Goal: Information Seeking & Learning: Find specific page/section

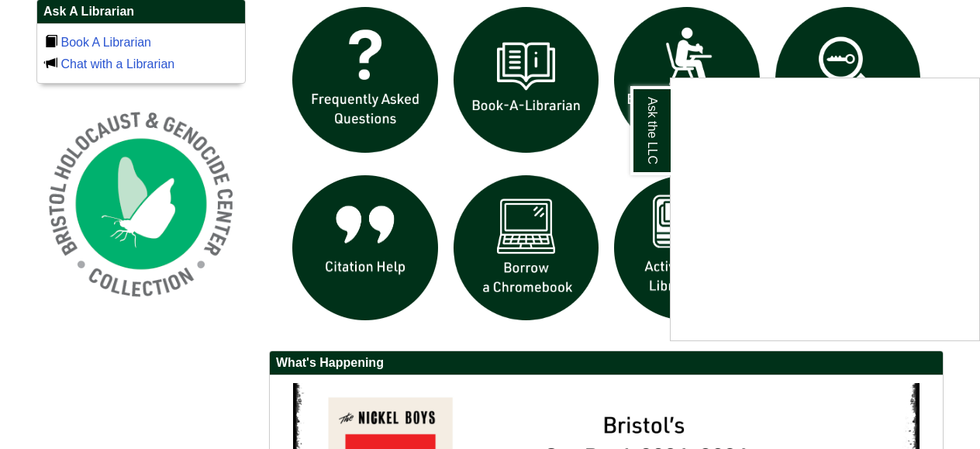
scroll to position [1095, 0]
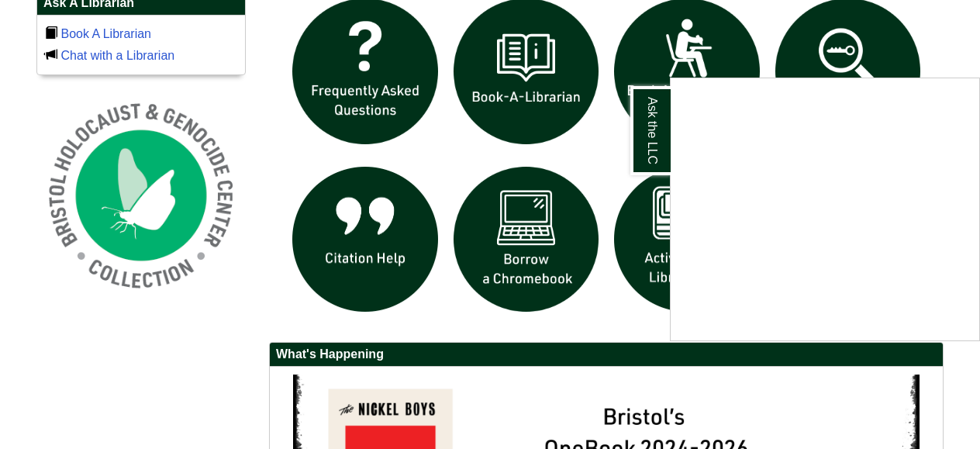
click at [566, 330] on div "Ask the LLC" at bounding box center [490, 224] width 980 height 449
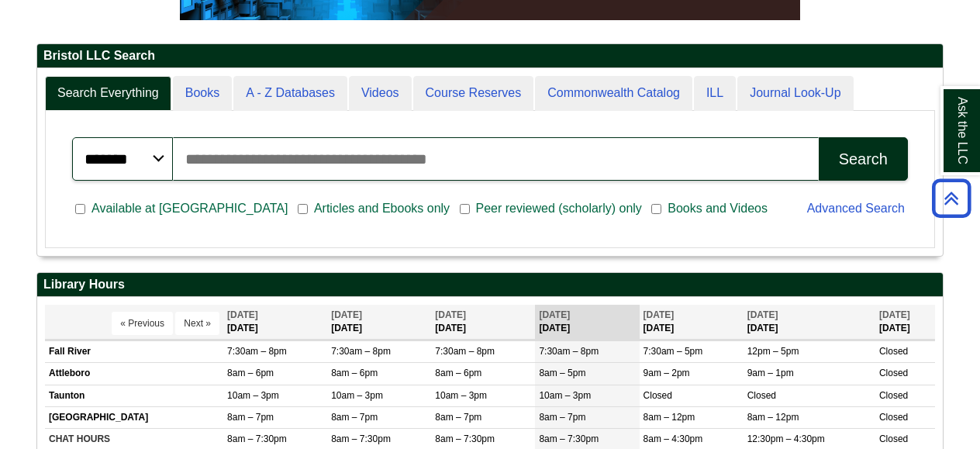
scroll to position [341, 0]
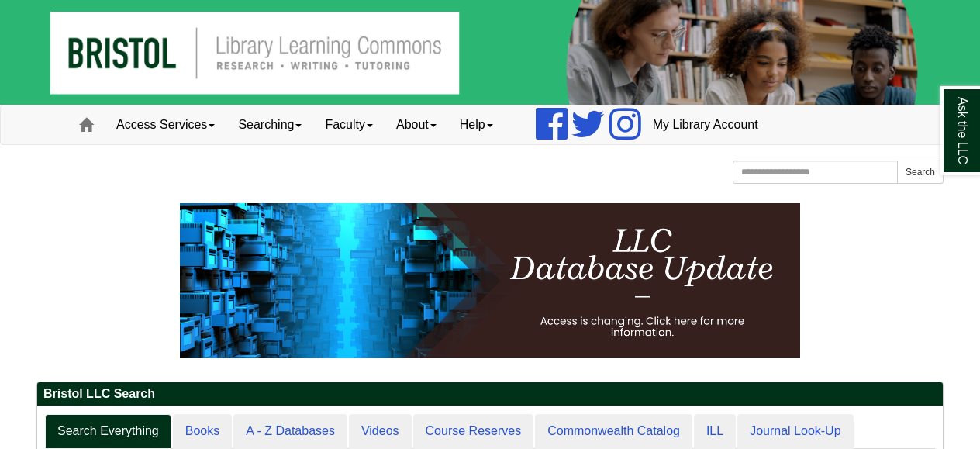
click at [391, 65] on img at bounding box center [490, 52] width 980 height 105
click at [389, 67] on img at bounding box center [490, 52] width 980 height 105
click at [339, 44] on img at bounding box center [490, 52] width 980 height 105
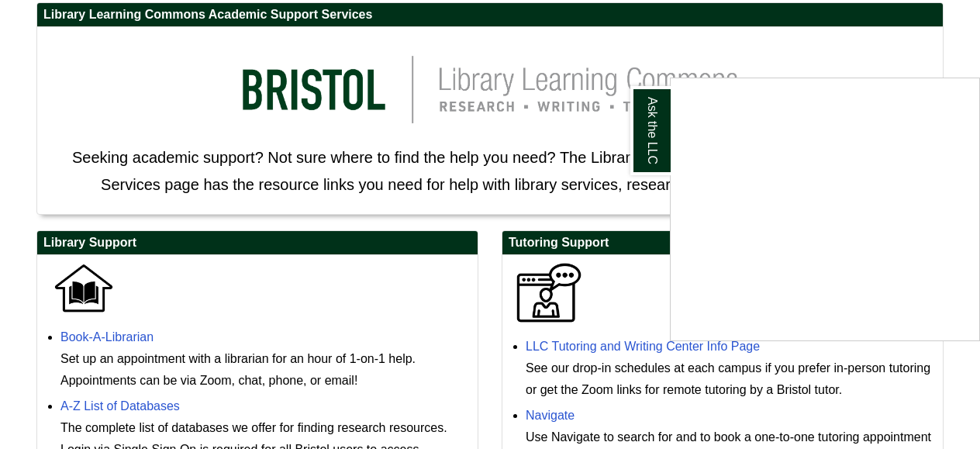
scroll to position [229, 0]
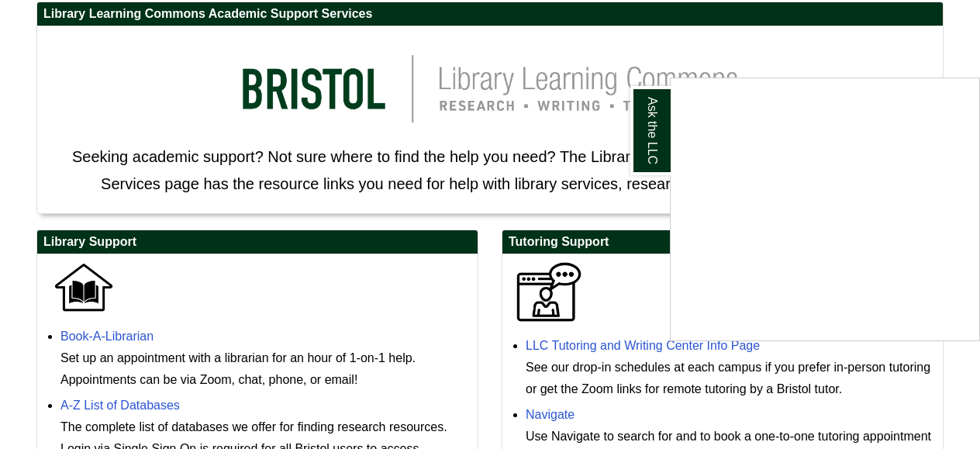
click at [651, 301] on div "Ask the LLC" at bounding box center [490, 224] width 980 height 449
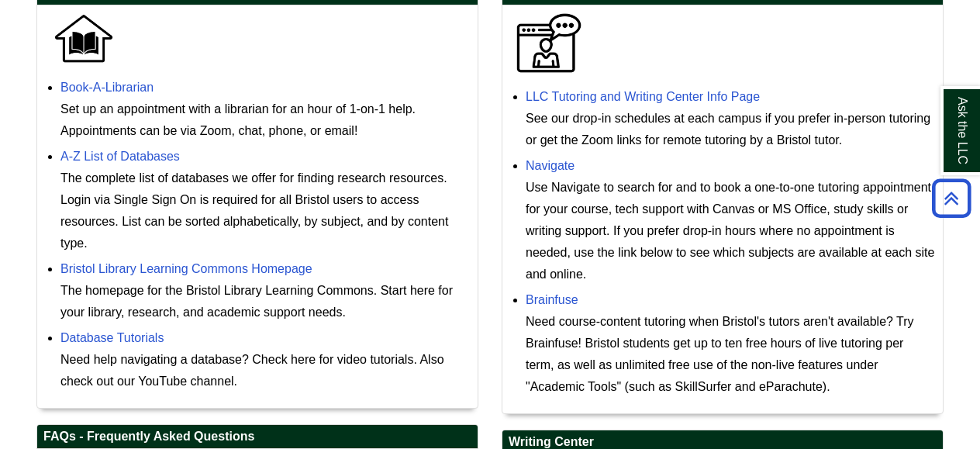
scroll to position [482, 0]
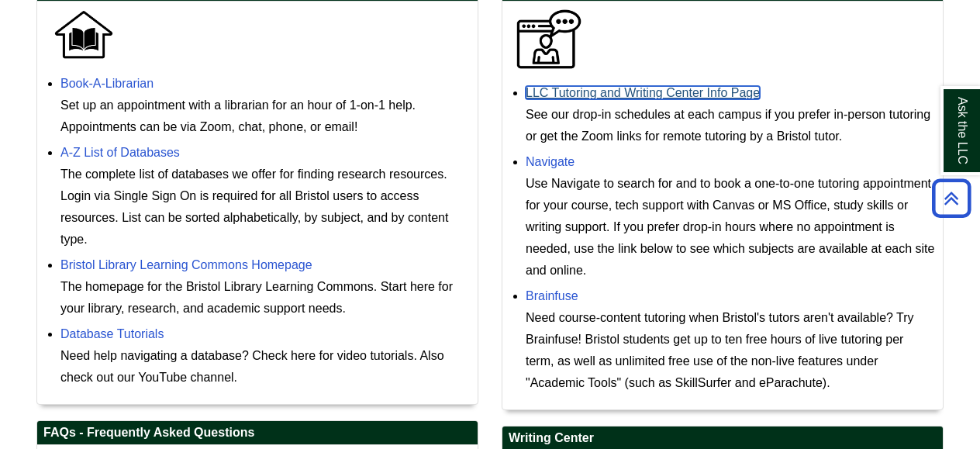
click at [653, 93] on link "LLC Tutoring and Writing Center Info Page" at bounding box center [643, 92] width 234 height 13
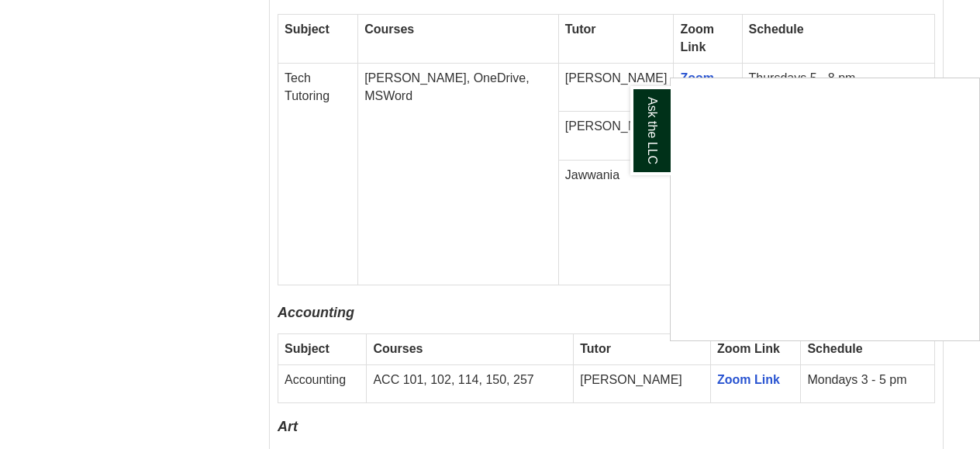
scroll to position [1022, 0]
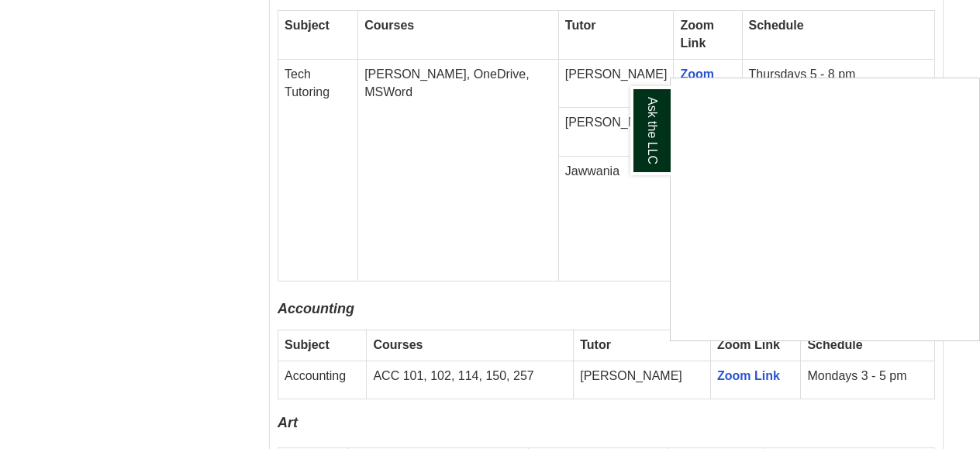
click at [632, 270] on div "Ask the LLC" at bounding box center [490, 224] width 980 height 449
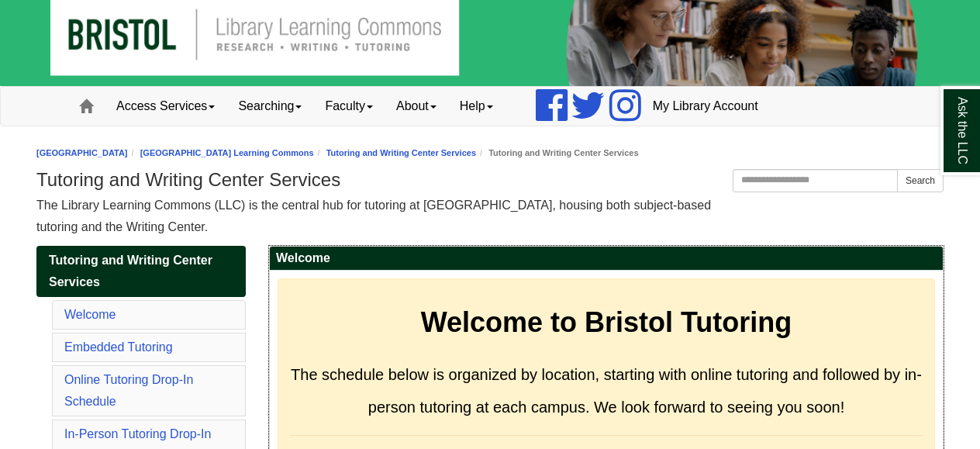
scroll to position [0, 0]
